Goal: Task Accomplishment & Management: Complete application form

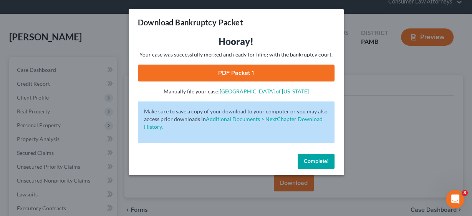
click at [314, 155] on button "Complete!" at bounding box center [315, 161] width 37 height 15
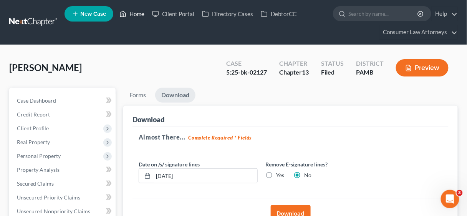
click at [137, 12] on link "Home" at bounding box center [132, 14] width 33 height 14
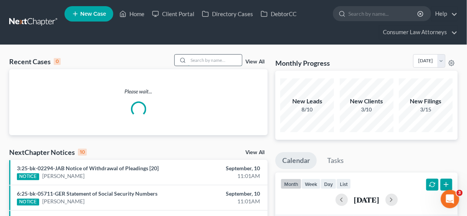
click at [207, 61] on input "search" at bounding box center [215, 60] width 54 height 11
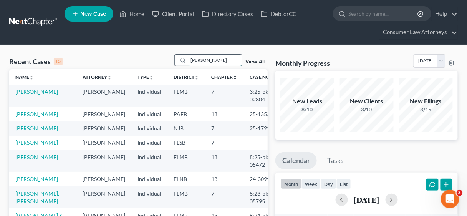
type input "[PERSON_NAME]"
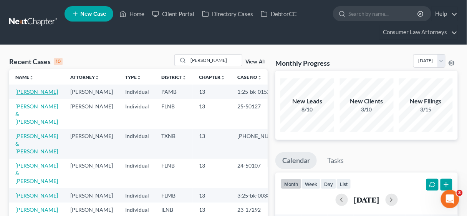
click at [28, 90] on link "[PERSON_NAME]" at bounding box center [36, 91] width 43 height 7
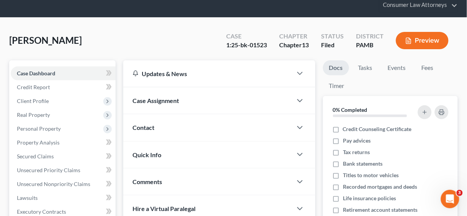
scroll to position [154, 0]
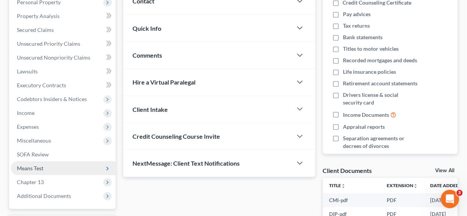
click at [38, 168] on span "Means Test" at bounding box center [30, 168] width 26 height 7
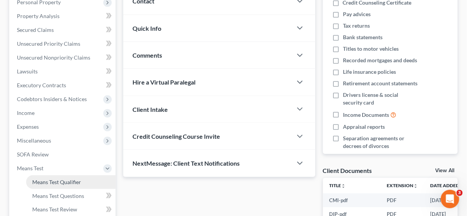
click at [60, 180] on span "Means Test Qualifier" at bounding box center [56, 181] width 49 height 7
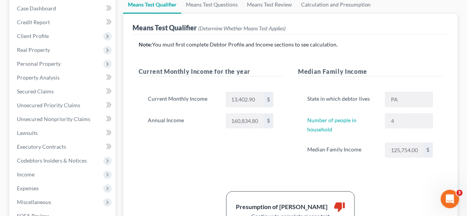
scroll to position [123, 0]
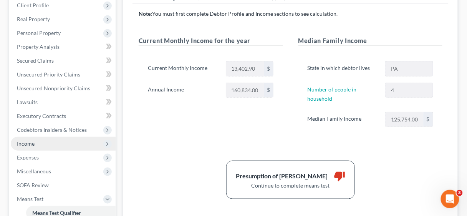
click at [29, 141] on span "Income" at bounding box center [26, 143] width 18 height 7
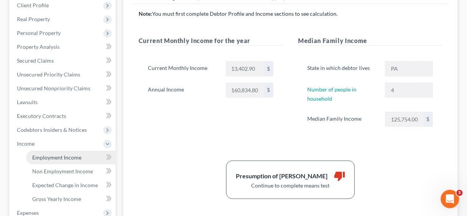
click at [59, 157] on span "Employment Income" at bounding box center [56, 157] width 49 height 7
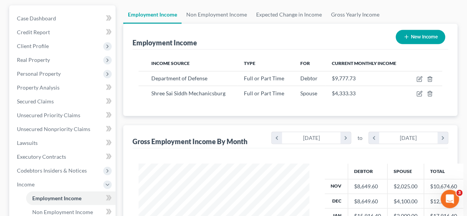
scroll to position [154, 0]
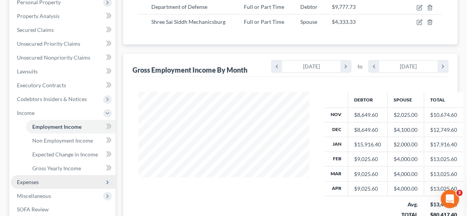
click at [28, 180] on span "Expenses" at bounding box center [28, 181] width 22 height 7
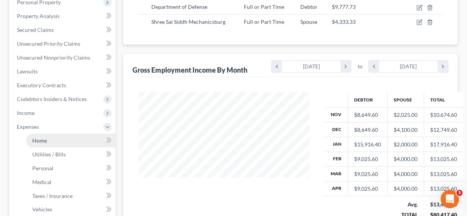
click at [46, 139] on link "Home" at bounding box center [70, 141] width 89 height 14
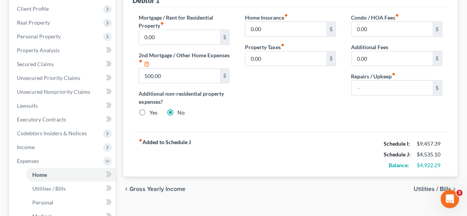
scroll to position [92, 0]
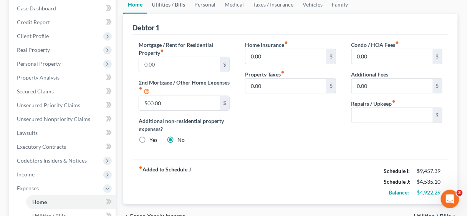
click at [159, 3] on link "Utilities / Bills" at bounding box center [168, 4] width 43 height 18
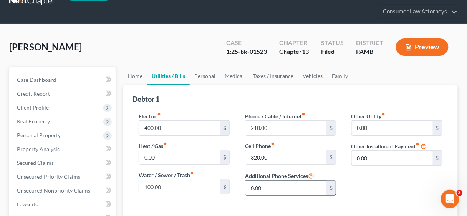
scroll to position [92, 0]
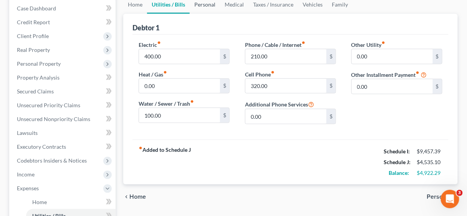
click at [201, 2] on link "Personal" at bounding box center [205, 4] width 30 height 18
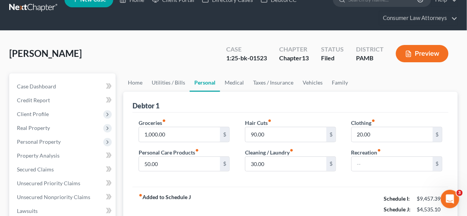
scroll to position [31, 0]
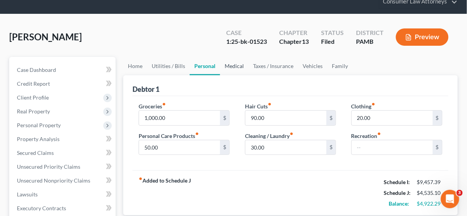
click at [231, 63] on link "Medical" at bounding box center [234, 66] width 28 height 18
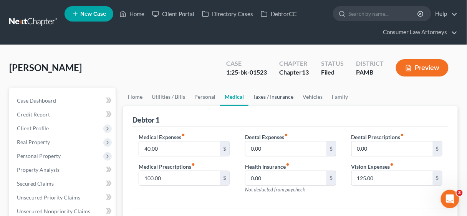
click at [279, 96] on link "Taxes / Insurance" at bounding box center [273, 97] width 50 height 18
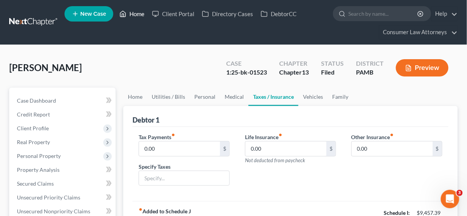
click at [137, 14] on link "Home" at bounding box center [132, 14] width 33 height 14
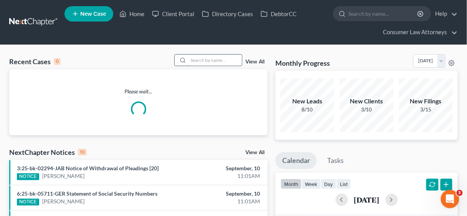
click at [197, 61] on input "search" at bounding box center [215, 60] width 54 height 11
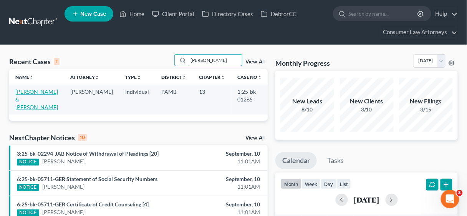
type input "[PERSON_NAME]"
click at [31, 91] on link "[PERSON_NAME] & [PERSON_NAME]" at bounding box center [36, 99] width 43 height 22
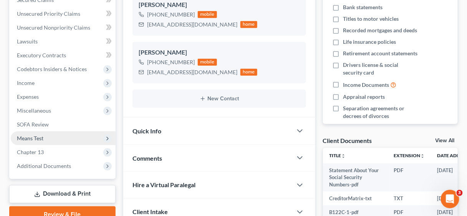
scroll to position [184, 0]
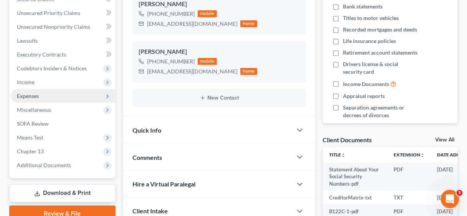
click at [31, 94] on span "Expenses" at bounding box center [28, 96] width 22 height 7
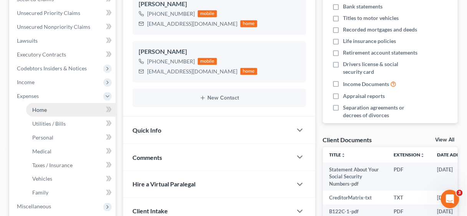
click at [38, 110] on span "Home" at bounding box center [39, 109] width 15 height 7
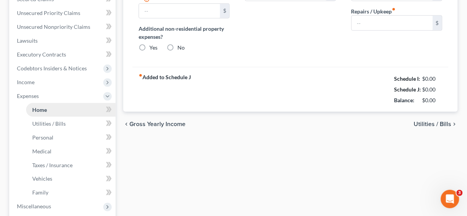
type input "758.62"
radio input "true"
type input "0.00"
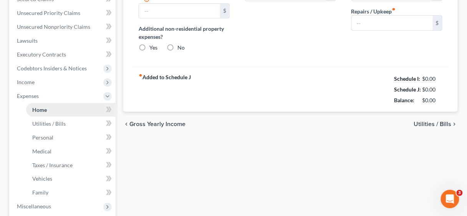
type input "0.00"
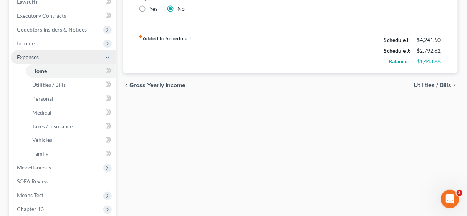
scroll to position [215, 0]
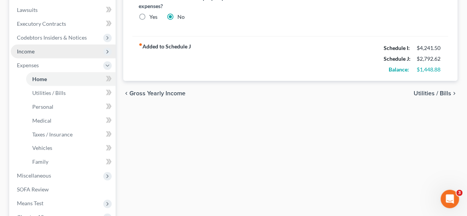
click at [33, 50] on span "Income" at bounding box center [26, 51] width 18 height 7
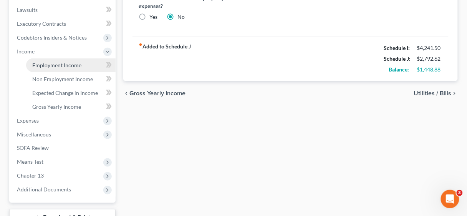
click at [64, 64] on span "Employment Income" at bounding box center [56, 65] width 49 height 7
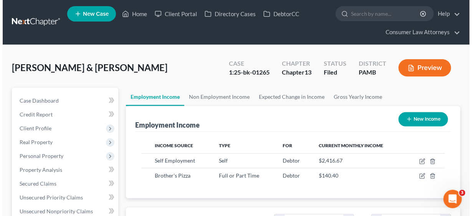
scroll to position [136, 186]
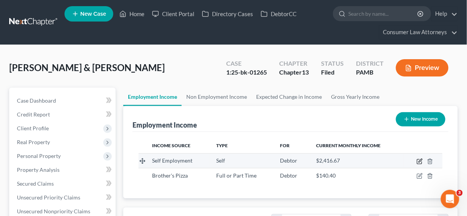
click at [420, 159] on icon "button" at bounding box center [419, 161] width 5 height 5
select select "1"
select select "39"
select select "0"
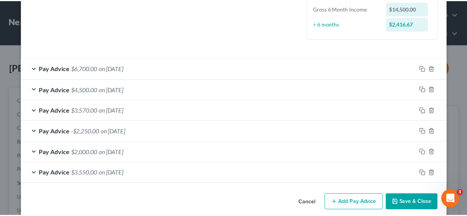
scroll to position [223, 0]
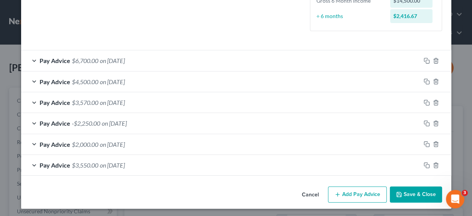
click at [418, 190] on button "Save & Close" at bounding box center [416, 194] width 52 height 16
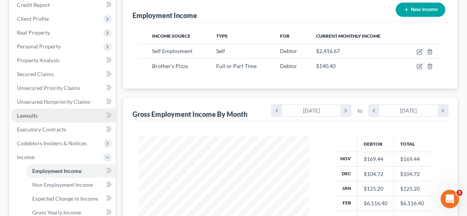
scroll to position [123, 0]
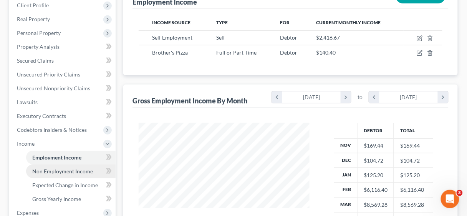
click at [57, 169] on span "Non Employment Income" at bounding box center [62, 171] width 61 height 7
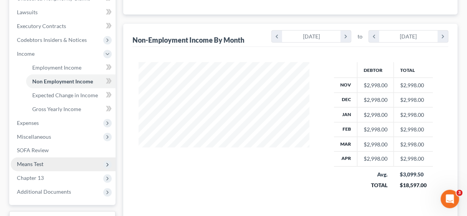
scroll to position [215, 0]
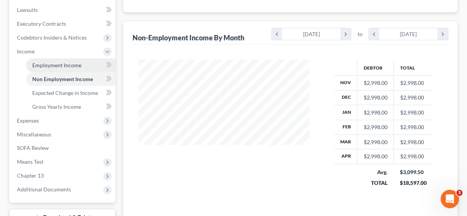
click at [61, 62] on span "Employment Income" at bounding box center [56, 65] width 49 height 7
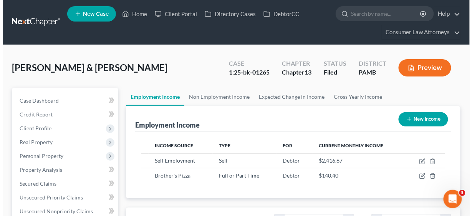
scroll to position [136, 186]
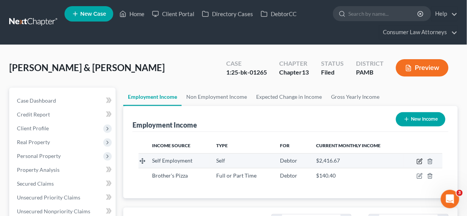
click at [418, 160] on icon "button" at bounding box center [419, 161] width 6 height 6
select select "1"
select select "39"
select select "0"
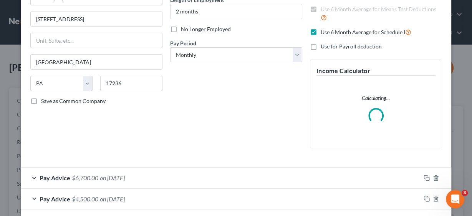
scroll to position [92, 0]
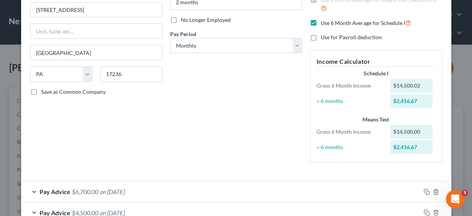
click at [59, 189] on span "Pay Advice" at bounding box center [55, 191] width 31 height 7
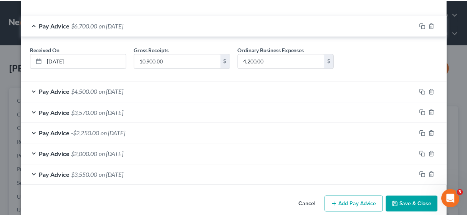
scroll to position [268, 0]
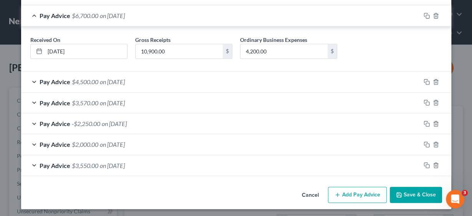
click at [422, 192] on button "Save & Close" at bounding box center [416, 195] width 52 height 16
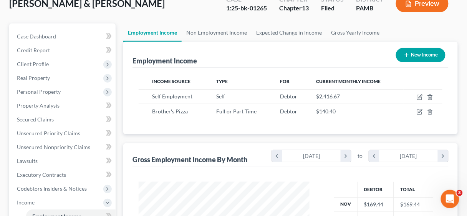
scroll to position [0, 0]
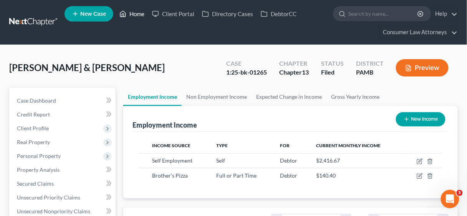
click at [135, 12] on link "Home" at bounding box center [132, 14] width 33 height 14
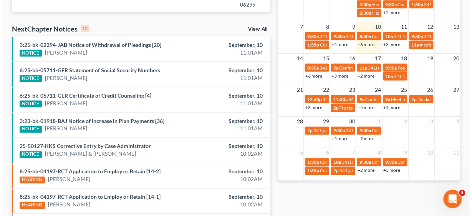
scroll to position [241, 0]
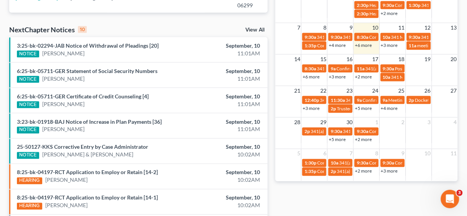
click at [365, 113] on div "21 22 23 24 25 26 27 12:40p 341(a) meeting of creditors for [PERSON_NAME] 11:30…" at bounding box center [366, 101] width 182 height 31
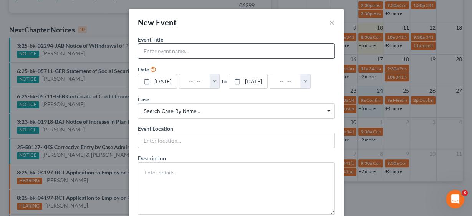
click at [163, 51] on input "text" at bounding box center [236, 51] width 196 height 15
type input "Confirmation Hearing [PERSON_NAME]"
click at [166, 111] on span "Search case by name..." at bounding box center [236, 111] width 185 height 8
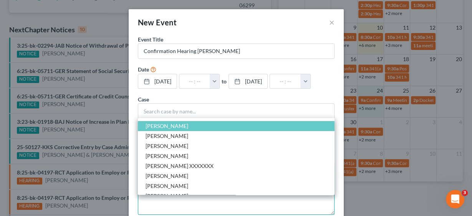
click at [221, 202] on textarea at bounding box center [236, 188] width 197 height 53
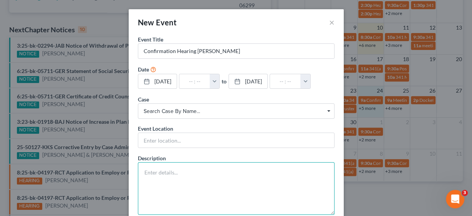
paste textarea "HEARING Scheduled for [DATE] 09:30 AM at [GEOGRAPHIC_DATA], [STREET_ADDRESS] ([…"
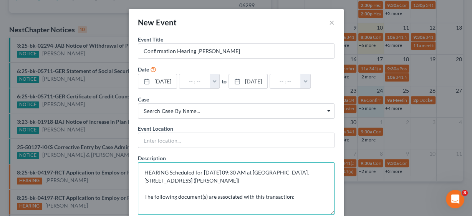
drag, startPoint x: 141, startPoint y: 195, endPoint x: 296, endPoint y: 197, distance: 155.1
click at [298, 197] on textarea "HEARING Scheduled for [DATE] 09:30 AM at [GEOGRAPHIC_DATA], [STREET_ADDRESS] ([…" at bounding box center [236, 188] width 197 height 53
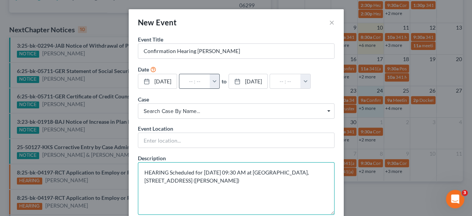
type textarea "HEARING Scheduled for [DATE] 09:30 AM at [GEOGRAPHIC_DATA], [STREET_ADDRESS] ([…"
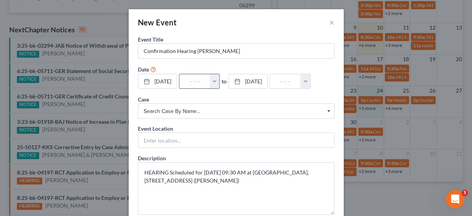
click at [219, 81] on button "button" at bounding box center [215, 81] width 10 height 15
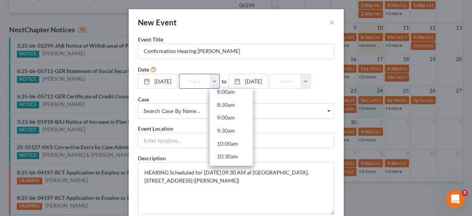
scroll to position [215, 0]
click at [237, 125] on link "9:30am" at bounding box center [231, 128] width 43 height 13
type input "9:30am"
type input "10:30am"
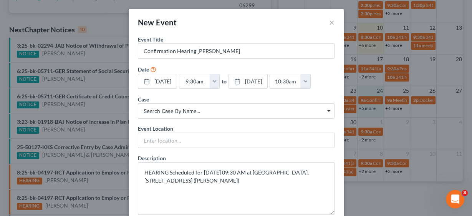
click at [175, 110] on span "Search case by name..." at bounding box center [236, 111] width 185 height 8
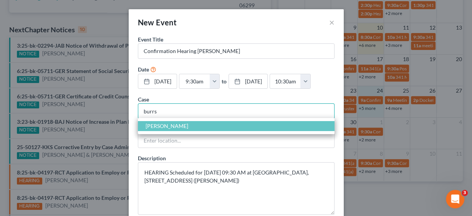
type input "burrs"
click at [170, 124] on span "[PERSON_NAME]" at bounding box center [166, 125] width 43 height 7
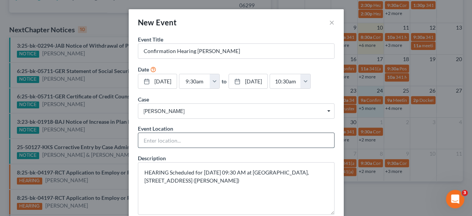
click at [165, 136] on input "text" at bounding box center [236, 140] width 196 height 15
type input "In Person"
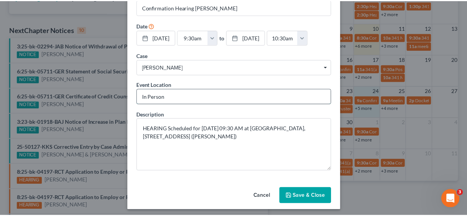
scroll to position [46, 0]
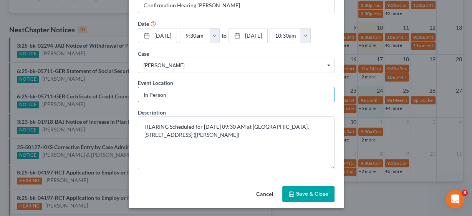
click at [304, 191] on button "Save & Close" at bounding box center [308, 194] width 52 height 16
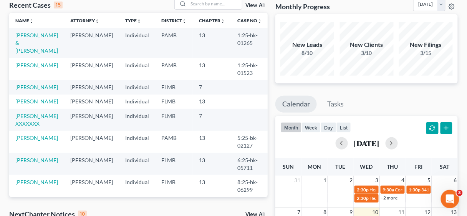
scroll to position [0, 0]
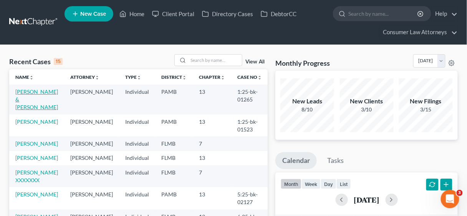
click at [31, 89] on link "[PERSON_NAME] & [PERSON_NAME]" at bounding box center [36, 99] width 43 height 22
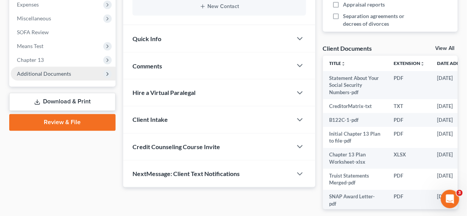
scroll to position [246, 0]
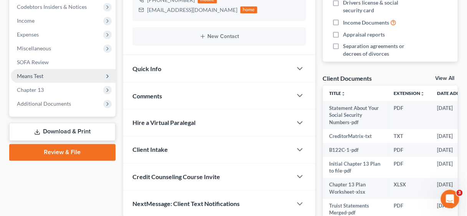
click at [38, 74] on span "Means Test" at bounding box center [30, 76] width 26 height 7
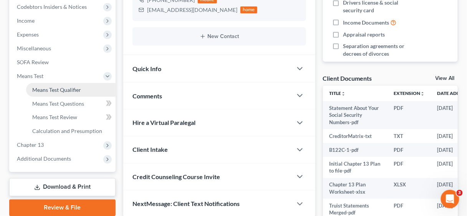
click at [73, 88] on span "Means Test Qualifier" at bounding box center [56, 89] width 49 height 7
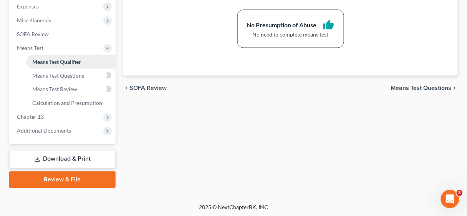
scroll to position [212, 0]
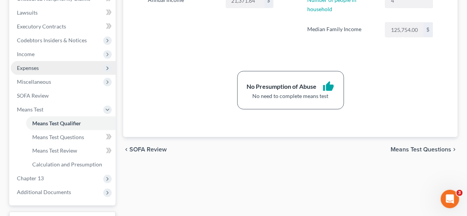
click at [36, 68] on span "Expenses" at bounding box center [28, 67] width 22 height 7
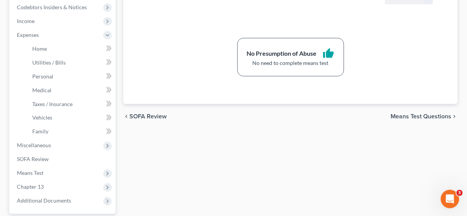
scroll to position [246, 0]
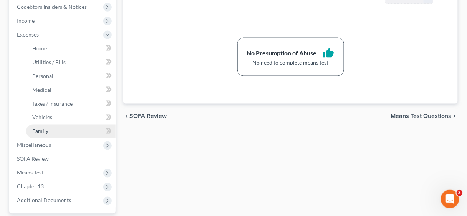
click at [38, 131] on span "Family" at bounding box center [40, 131] width 16 height 7
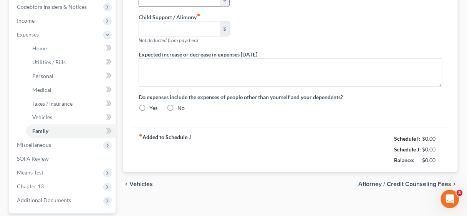
type input "0.00"
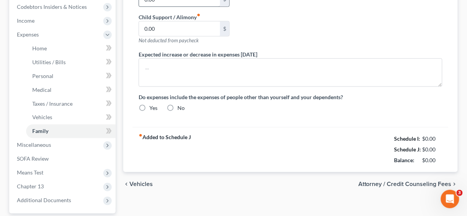
type input "0.00"
type input "40.00"
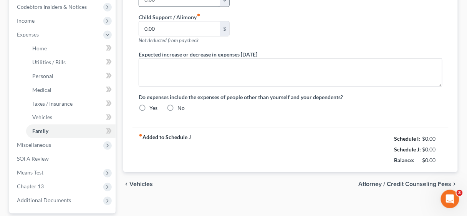
type input "Animal food & care"
radio input "true"
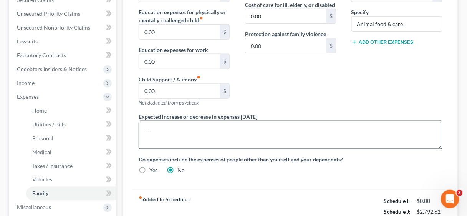
scroll to position [184, 0]
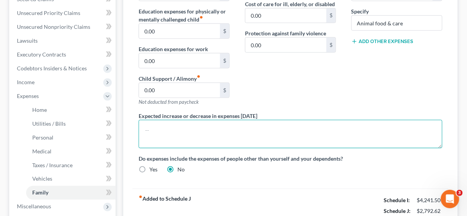
click at [167, 123] on textarea at bounding box center [291, 134] width 304 height 28
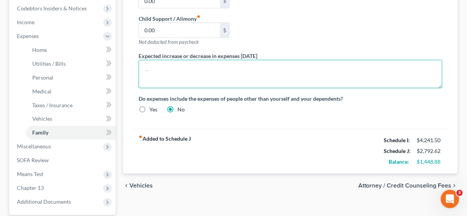
scroll to position [246, 0]
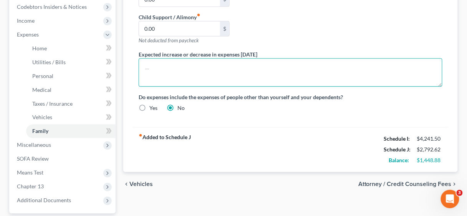
click at [165, 65] on textarea at bounding box center [291, 72] width 304 height 28
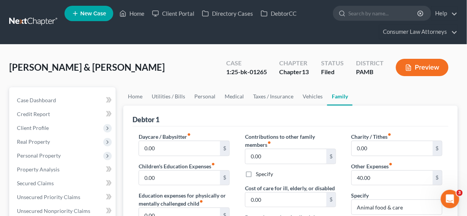
scroll to position [0, 0]
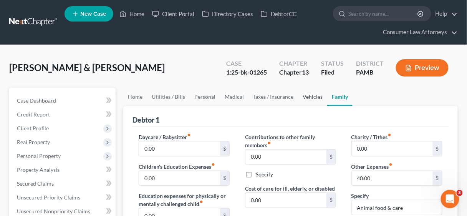
click at [314, 95] on link "Vehicles" at bounding box center [312, 97] width 29 height 18
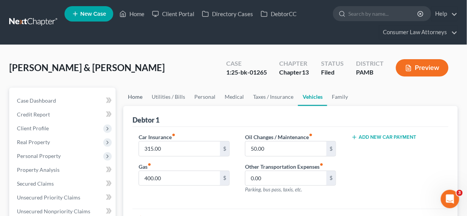
click at [135, 96] on link "Home" at bounding box center [135, 97] width 24 height 18
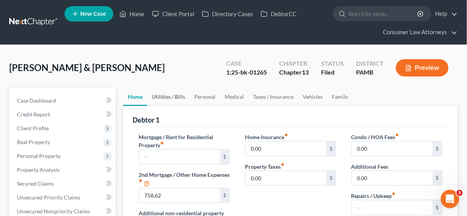
click at [167, 94] on link "Utilities / Bills" at bounding box center [168, 97] width 43 height 18
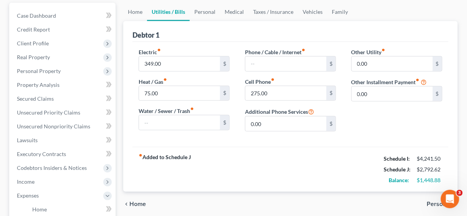
scroll to position [92, 0]
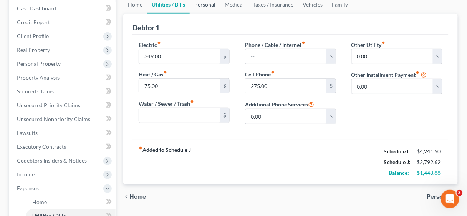
click at [209, 2] on link "Personal" at bounding box center [205, 4] width 30 height 18
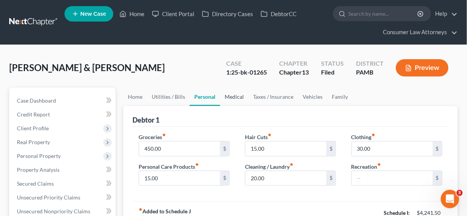
click at [233, 96] on link "Medical" at bounding box center [234, 97] width 28 height 18
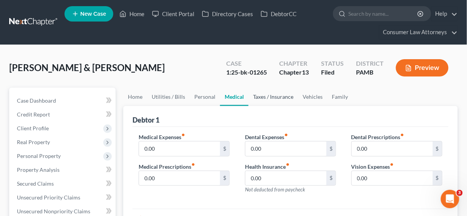
click at [266, 94] on link "Taxes / Insurance" at bounding box center [273, 97] width 50 height 18
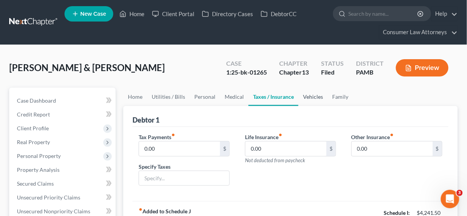
click at [314, 94] on link "Vehicles" at bounding box center [312, 97] width 29 height 18
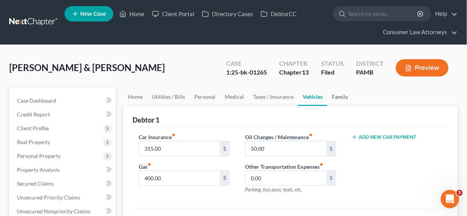
click at [333, 95] on link "Family" at bounding box center [339, 97] width 25 height 18
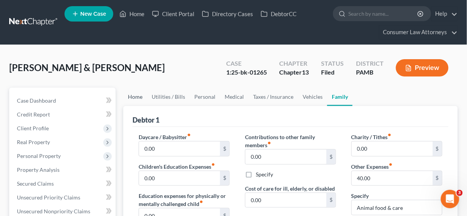
click at [132, 94] on link "Home" at bounding box center [135, 97] width 24 height 18
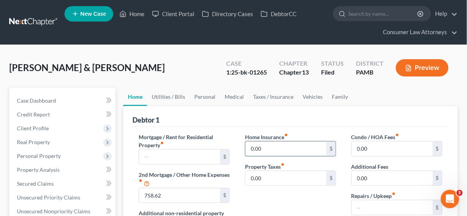
click at [283, 148] on input "0.00" at bounding box center [285, 148] width 81 height 15
drag, startPoint x: 283, startPoint y: 149, endPoint x: 259, endPoint y: 147, distance: 23.9
click at [251, 148] on input "0.00" at bounding box center [285, 148] width 81 height 15
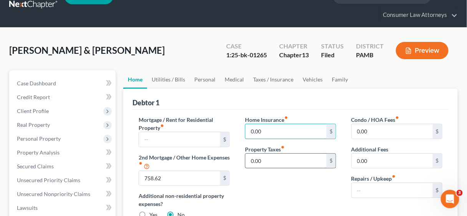
scroll to position [31, 0]
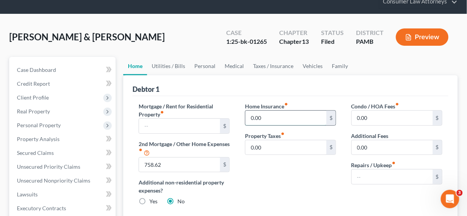
click at [278, 119] on input "0.00" at bounding box center [285, 118] width 81 height 15
click at [278, 118] on input "0.00" at bounding box center [285, 118] width 81 height 15
drag, startPoint x: 278, startPoint y: 118, endPoint x: 245, endPoint y: 117, distance: 32.6
click at [245, 117] on input "0.00" at bounding box center [285, 118] width 81 height 15
click at [267, 118] on input "0.00" at bounding box center [285, 118] width 81 height 15
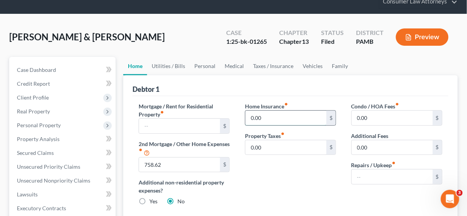
drag, startPoint x: 267, startPoint y: 118, endPoint x: 250, endPoint y: 117, distance: 17.3
click at [250, 117] on input "0.00" at bounding box center [285, 118] width 81 height 15
type input "167.00"
click at [269, 186] on div "Home Insurance fiber_manual_record 167.00 $ Property Taxes fiber_manual_record …" at bounding box center [290, 156] width 106 height 109
